Goal: Task Accomplishment & Management: Use online tool/utility

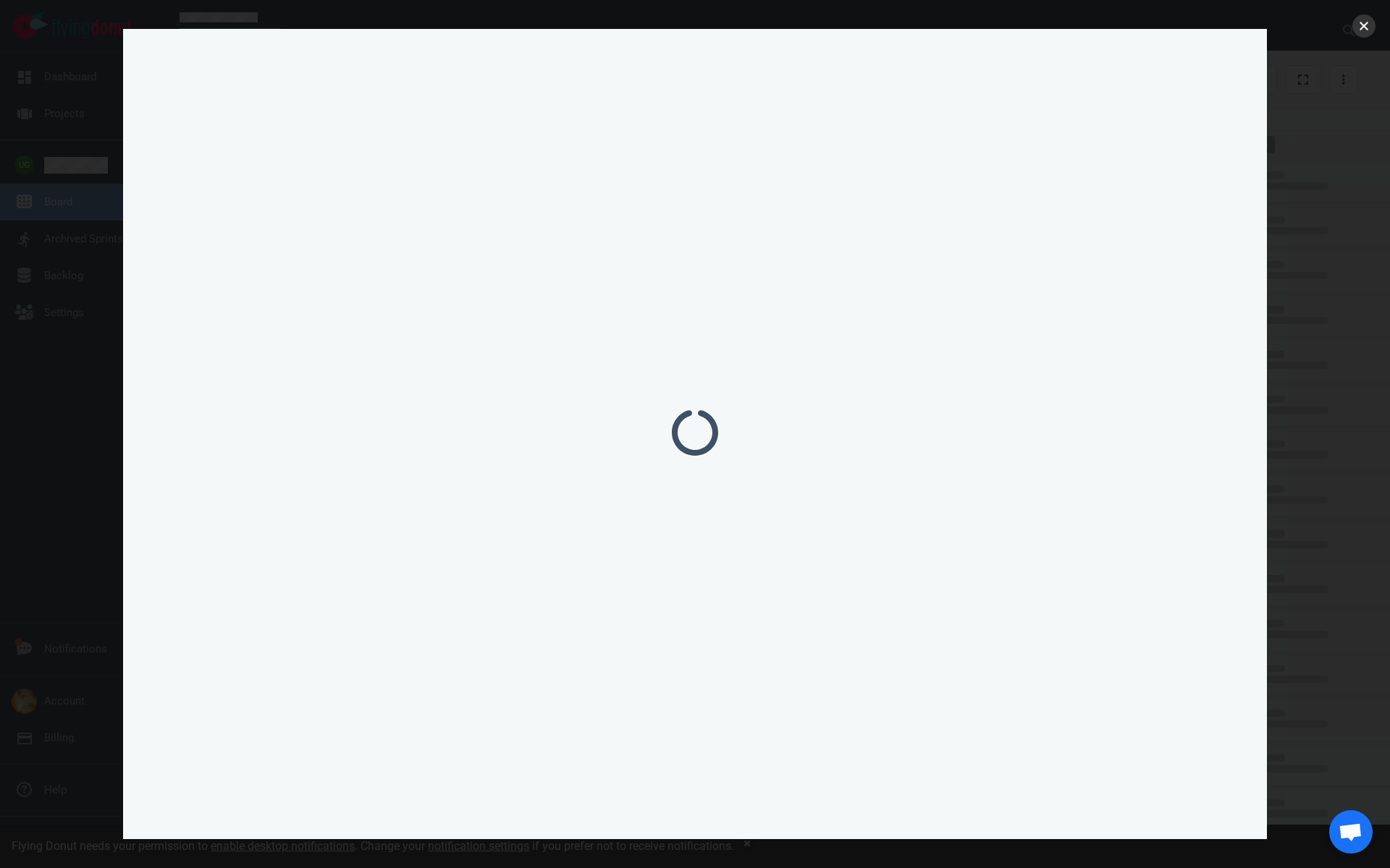
click at [1363, 29] on button "close" at bounding box center [1364, 26] width 23 height 23
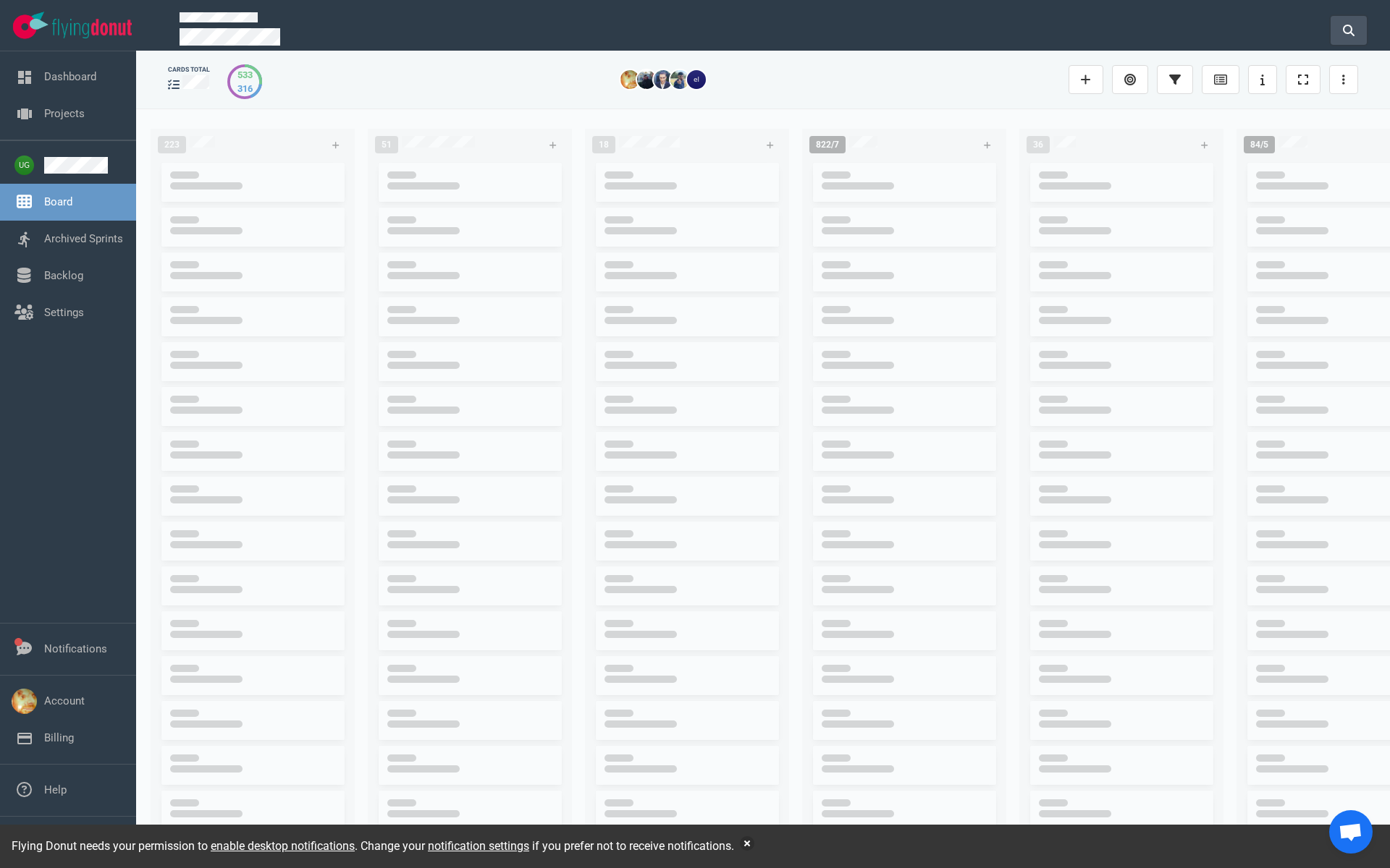
click at [1352, 25] on icon at bounding box center [1348, 30] width 11 height 11
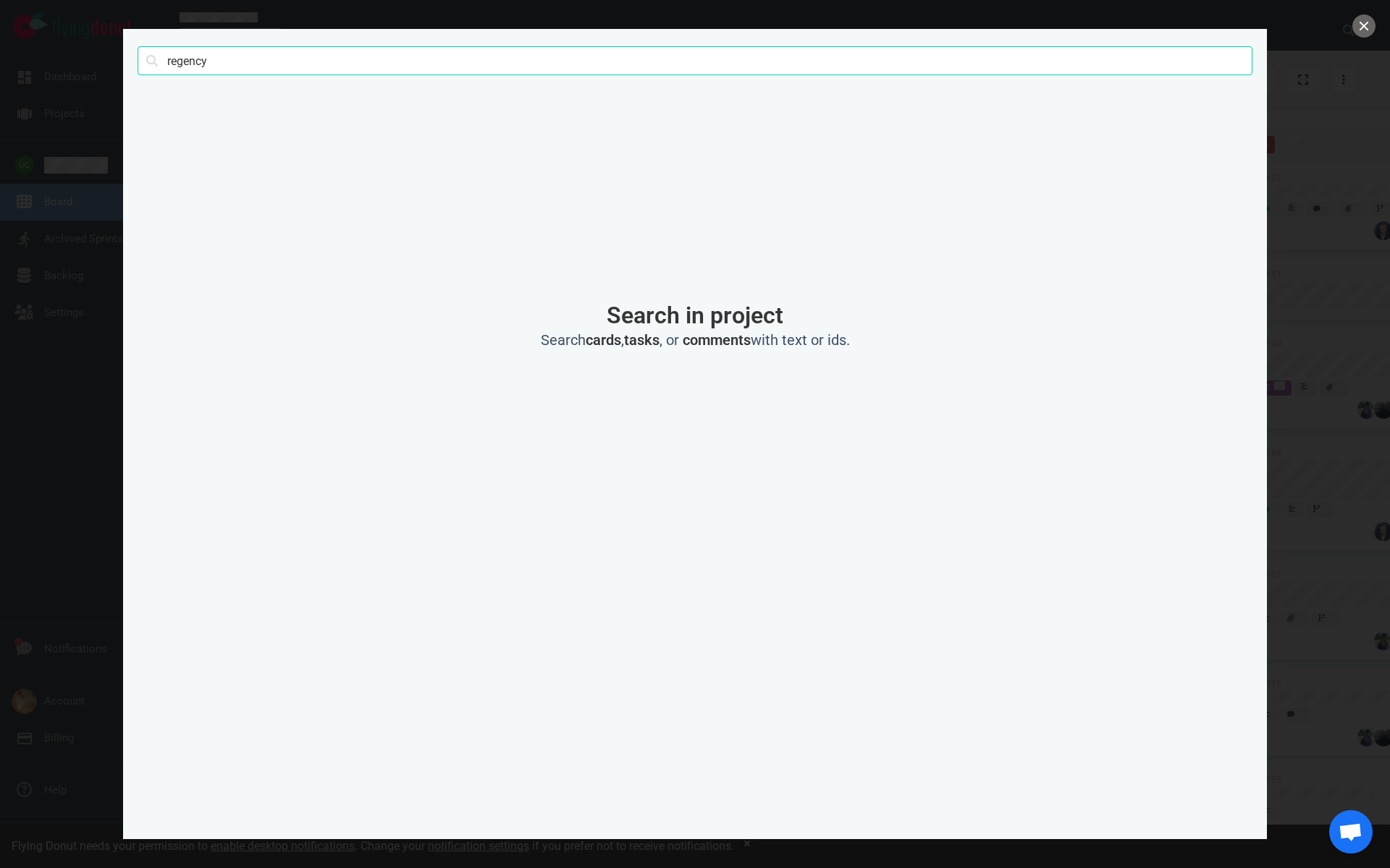
type input "regency"
click button "Search" at bounding box center [0, 0] width 0 height 0
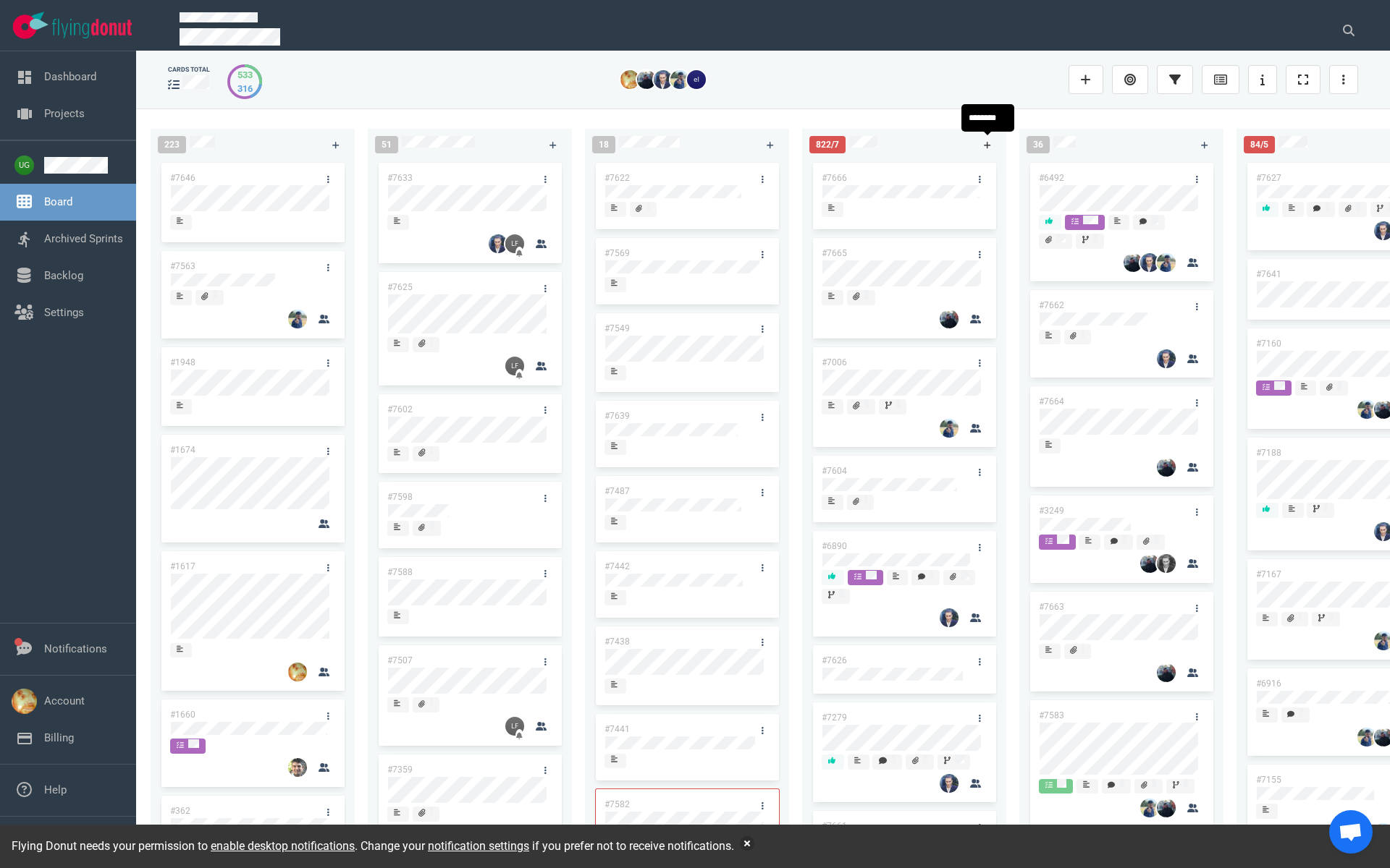
click at [984, 146] on icon at bounding box center [988, 145] width 8 height 8
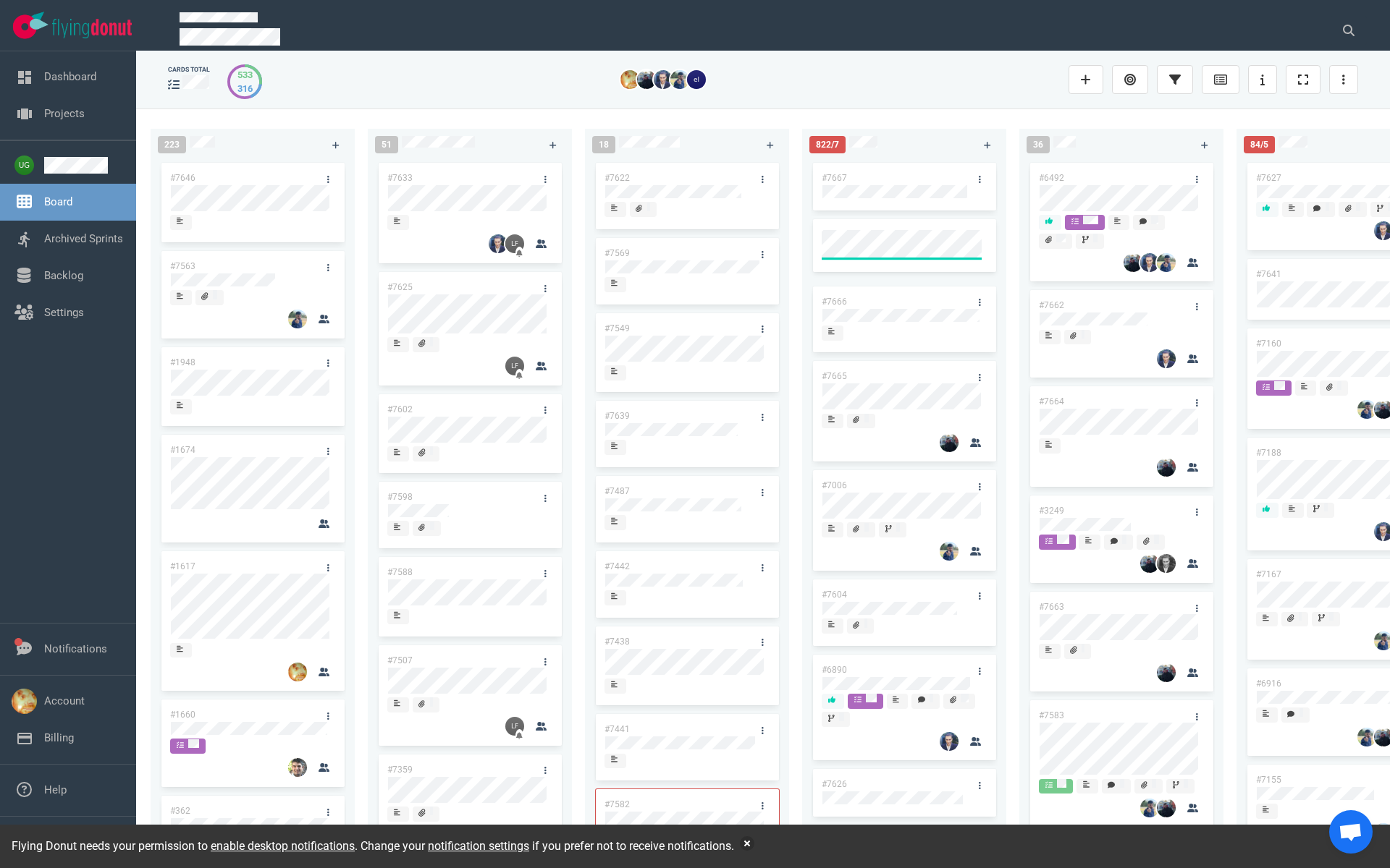
click at [835, 179] on link "#7667" at bounding box center [834, 178] width 25 height 10
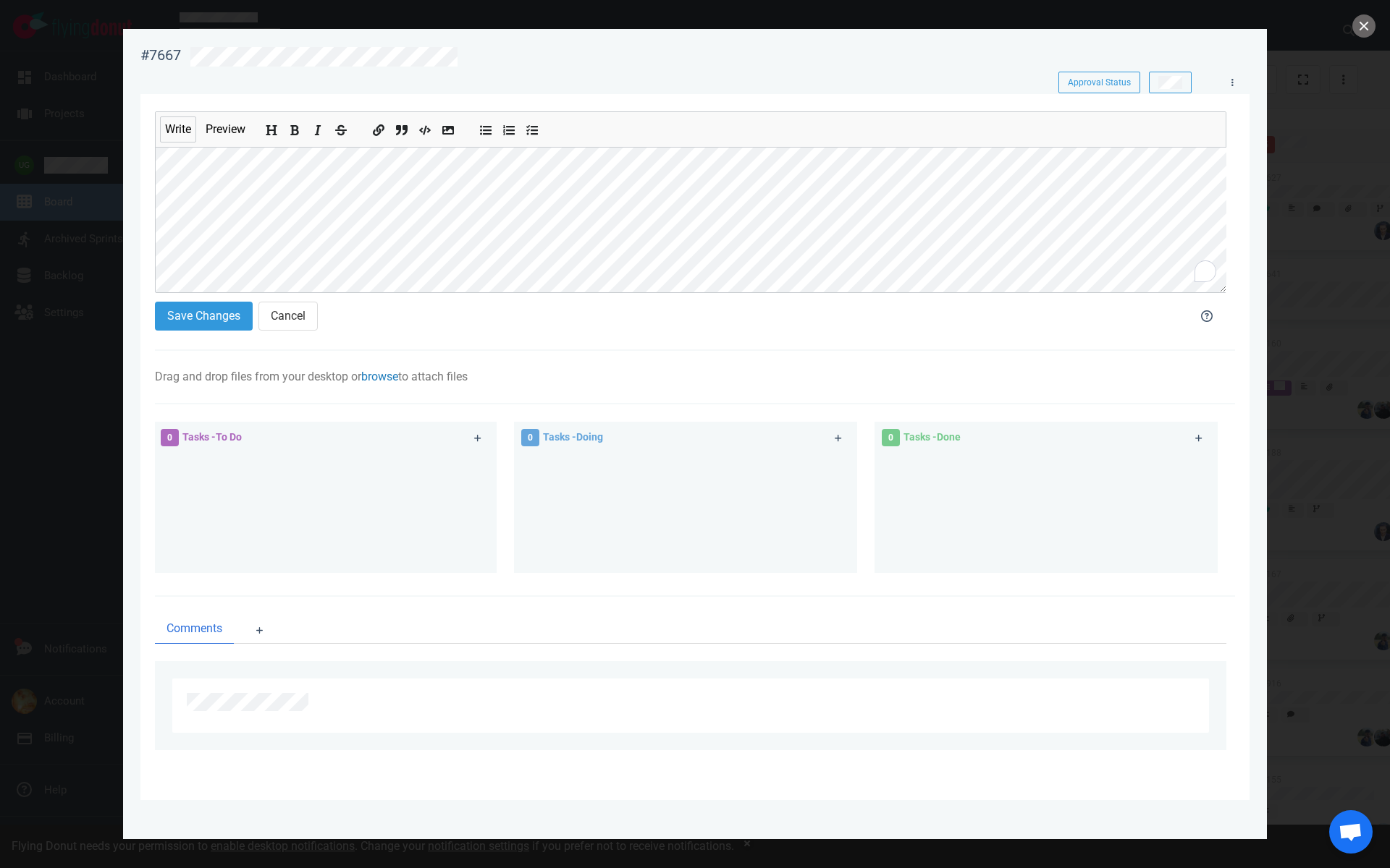
click at [392, 375] on link "browse" at bounding box center [379, 377] width 37 height 14
click at [422, 428] on link "Computer" at bounding box center [462, 423] width 139 height 24
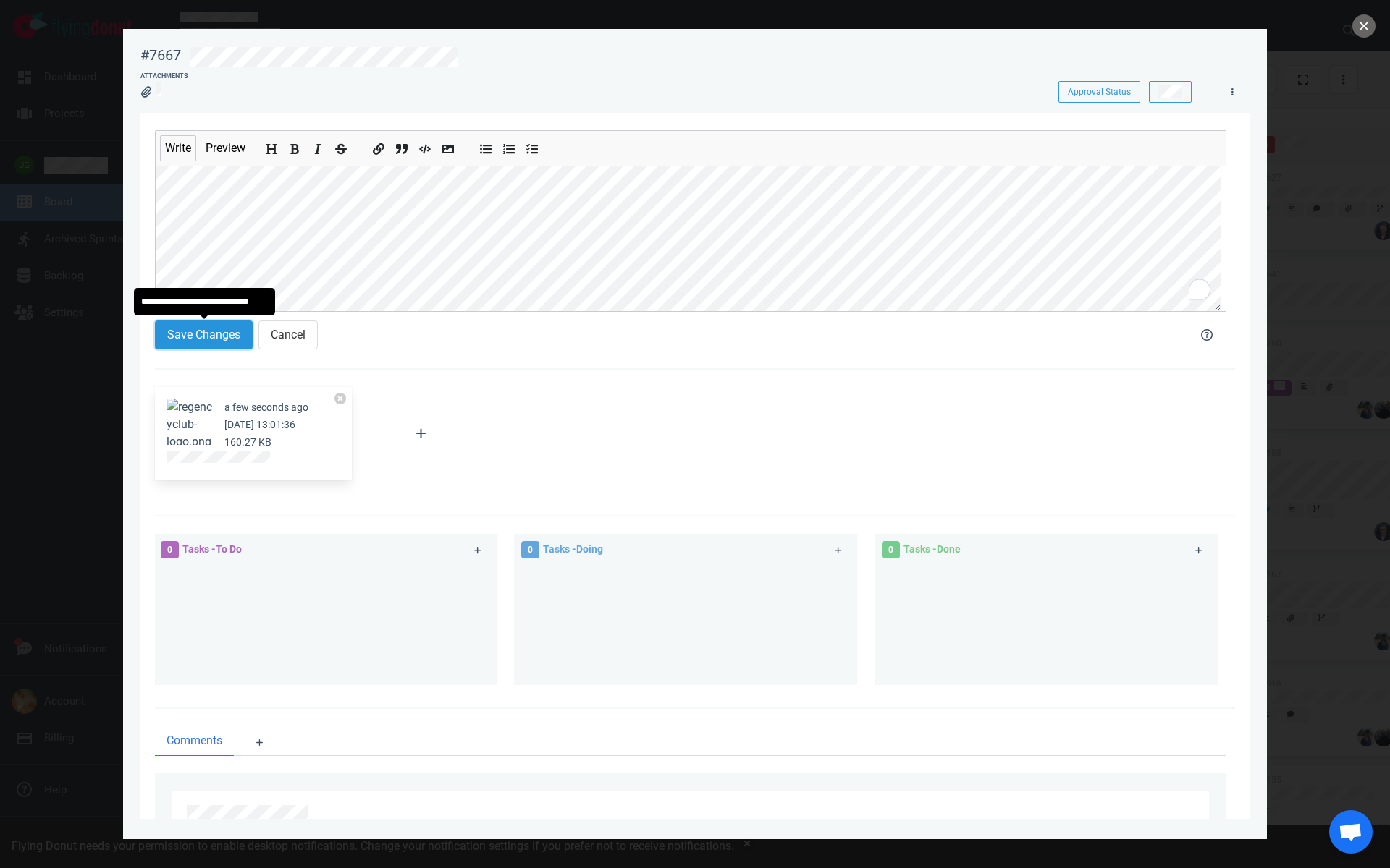
click at [176, 329] on button "Save Changes" at bounding box center [204, 335] width 98 height 29
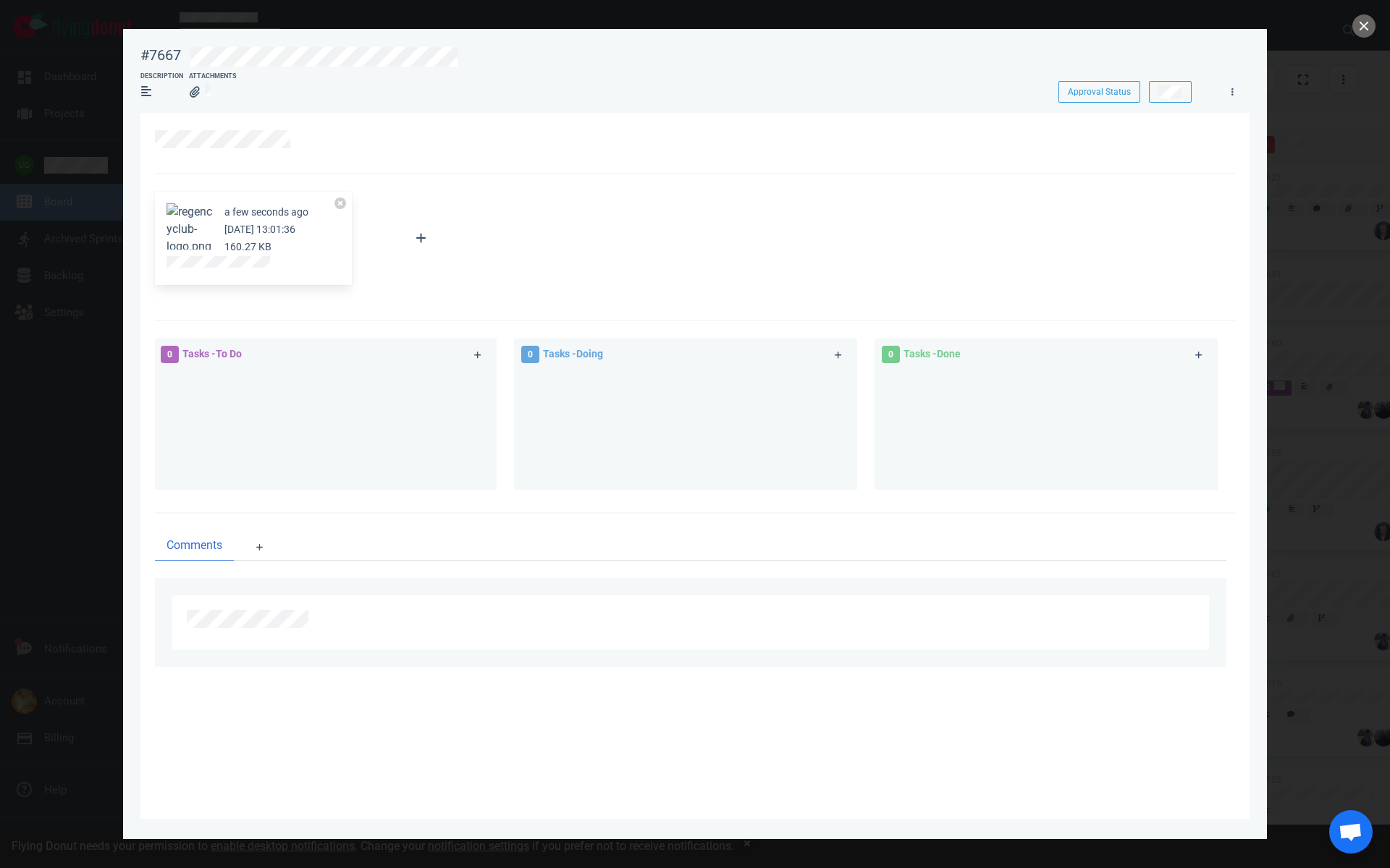
click at [346, 116] on div at bounding box center [695, 143] width 1080 height 61
click at [310, 135] on link at bounding box center [304, 139] width 23 height 18
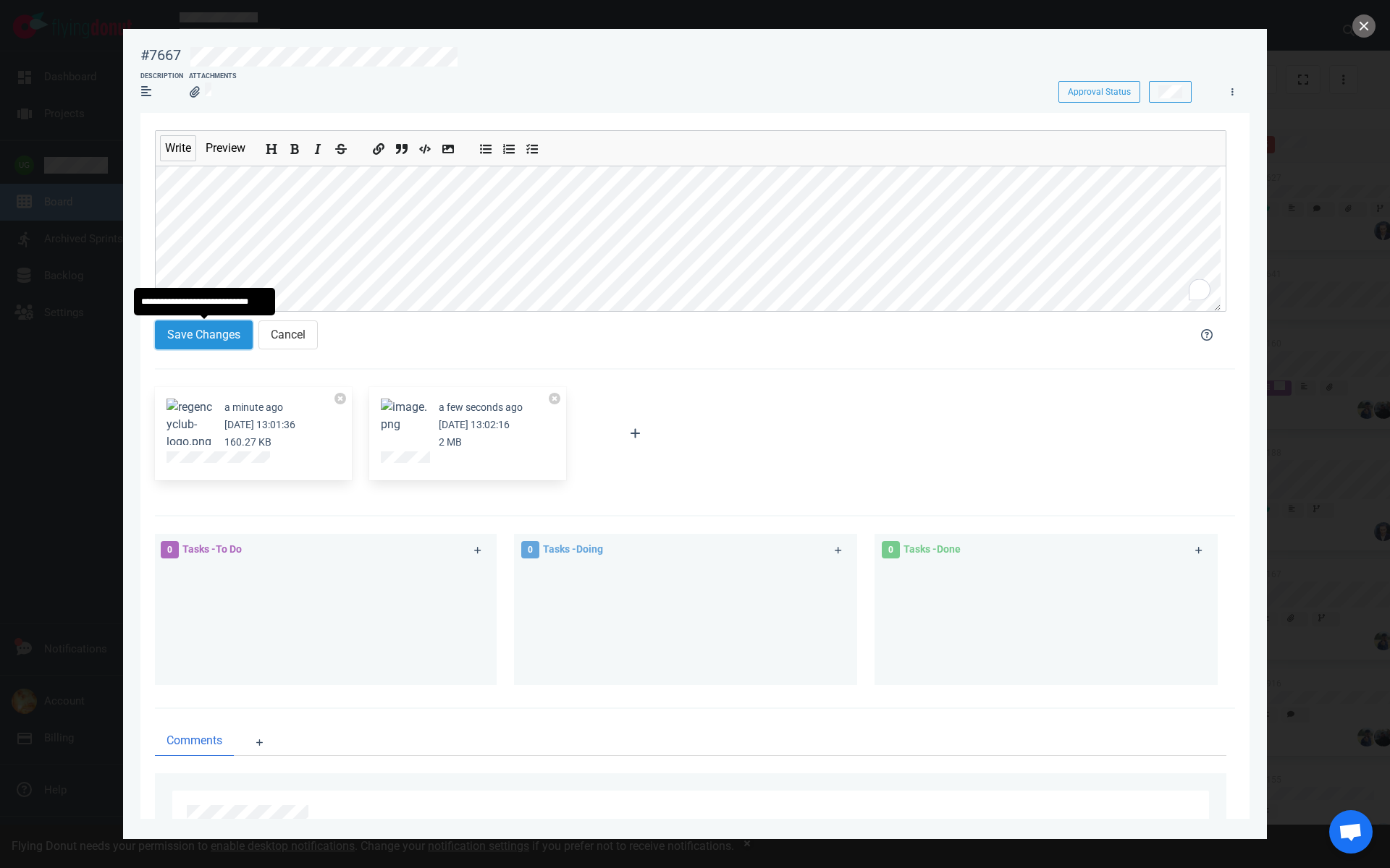
click at [206, 343] on button "Save Changes" at bounding box center [204, 335] width 98 height 29
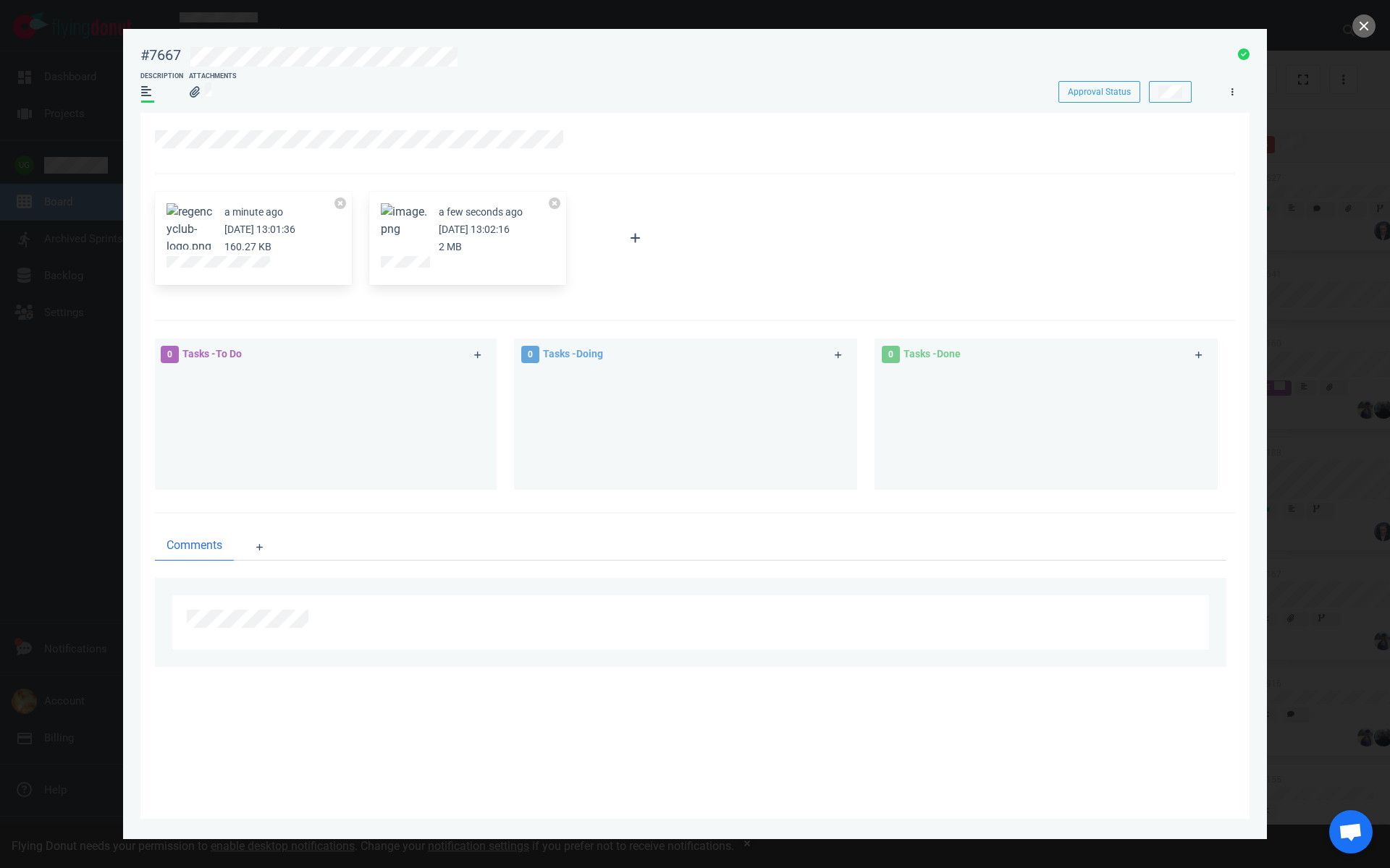
click at [1226, 93] on link at bounding box center [1232, 92] width 23 height 18
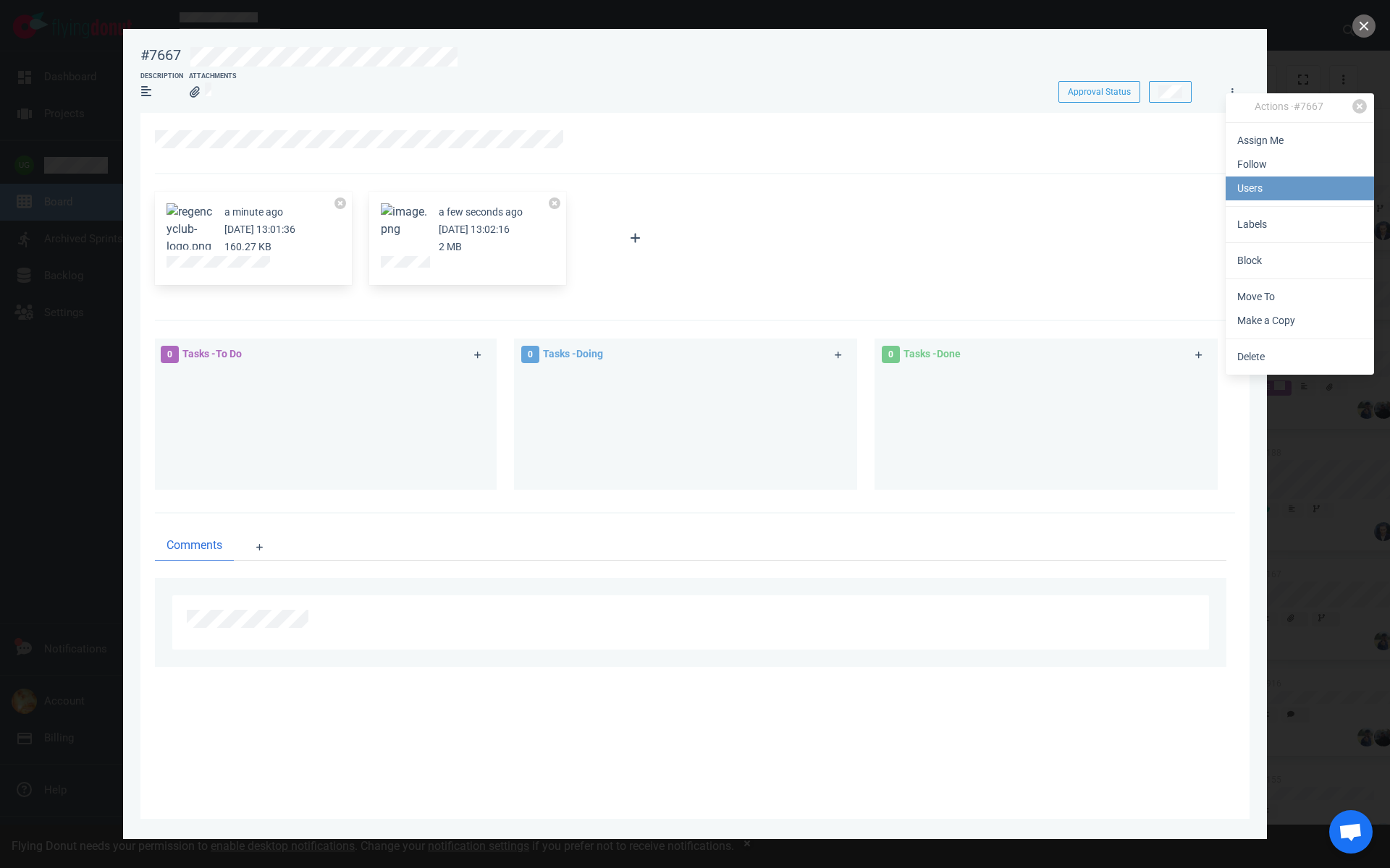
click at [1249, 188] on link "Users" at bounding box center [1300, 188] width 148 height 24
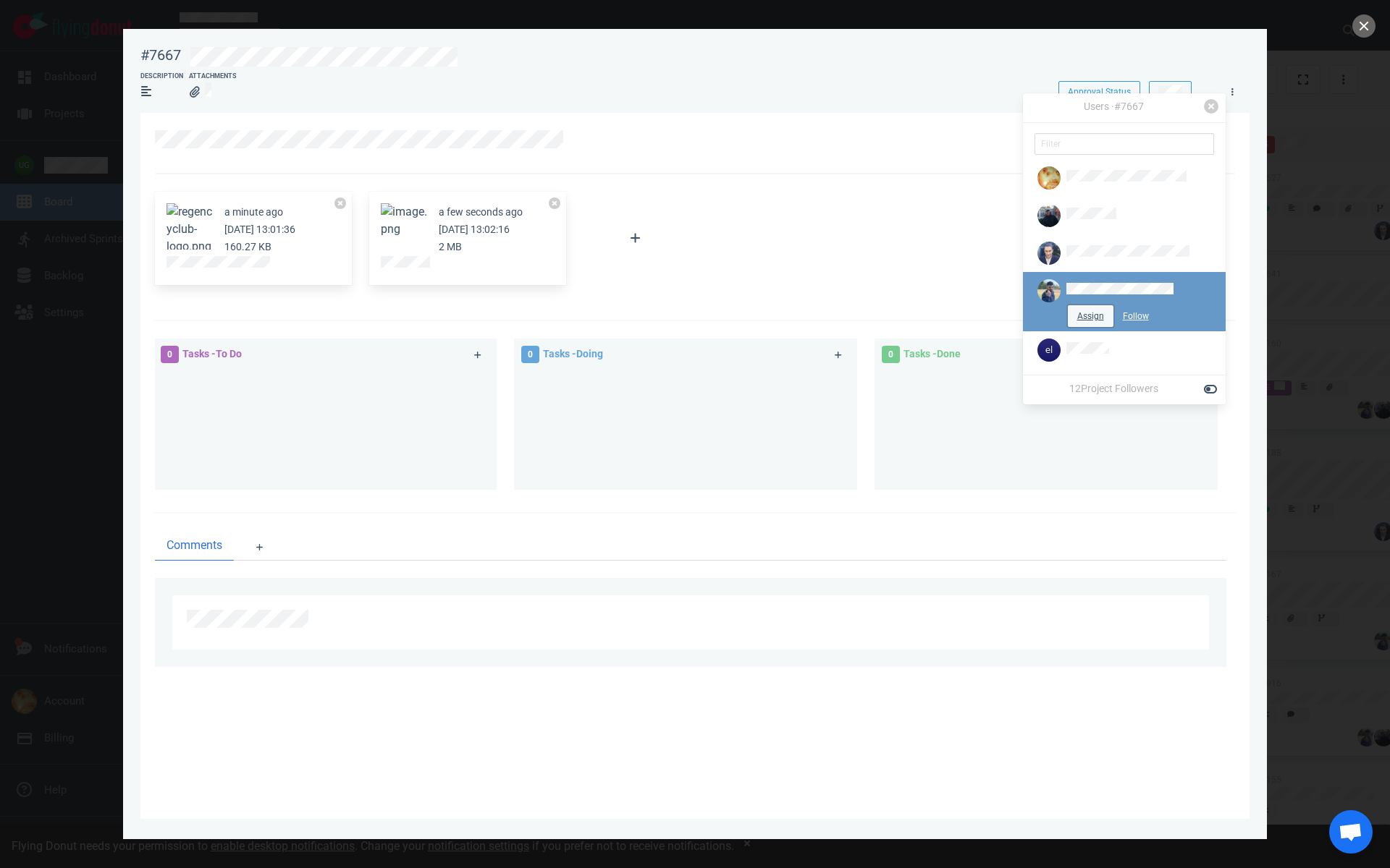
click at [1082, 313] on button "Assign" at bounding box center [1090, 316] width 45 height 22
